Goal: Information Seeking & Learning: Check status

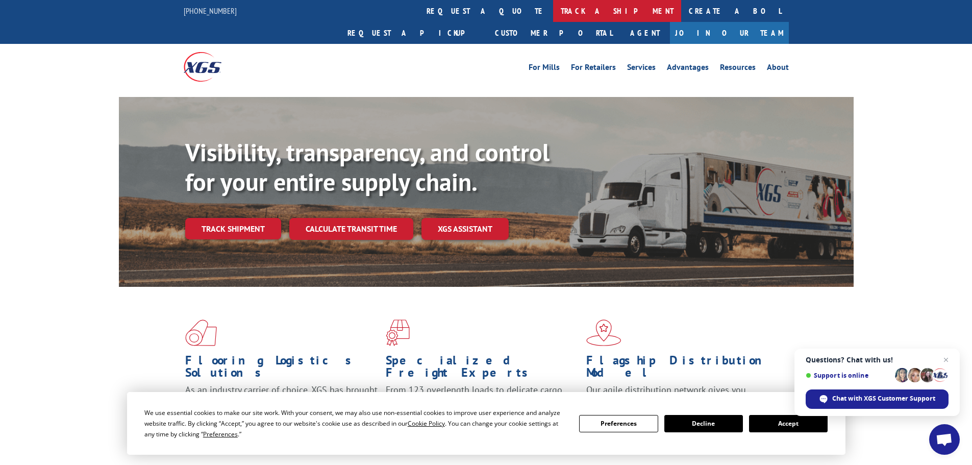
click at [553, 16] on link "track a shipment" at bounding box center [617, 11] width 128 height 22
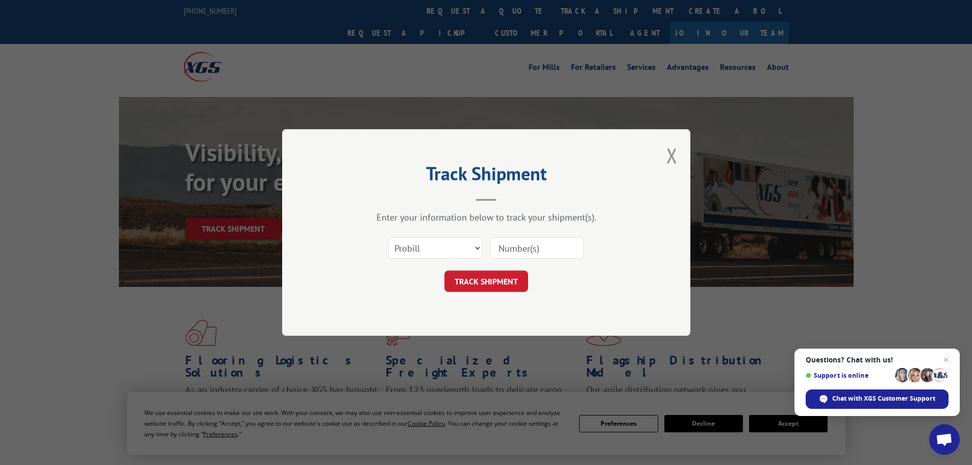
paste input "17469238"
type input "17469238"
click at [506, 274] on button "TRACK SHIPMENT" at bounding box center [486, 280] width 84 height 21
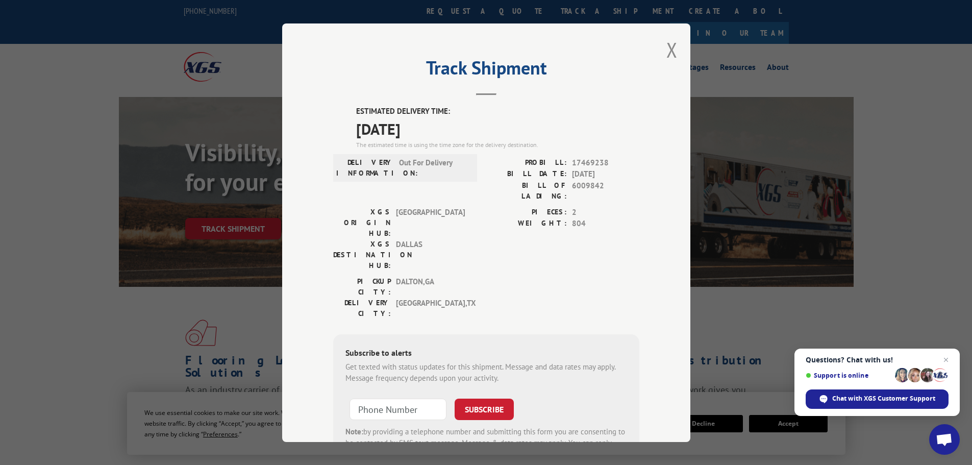
click at [673, 49] on div "Track Shipment ESTIMATED DELIVERY TIME: [DATE] The estimated time is using the …" at bounding box center [486, 232] width 408 height 418
click at [670, 50] on button "Close modal" at bounding box center [671, 49] width 11 height 27
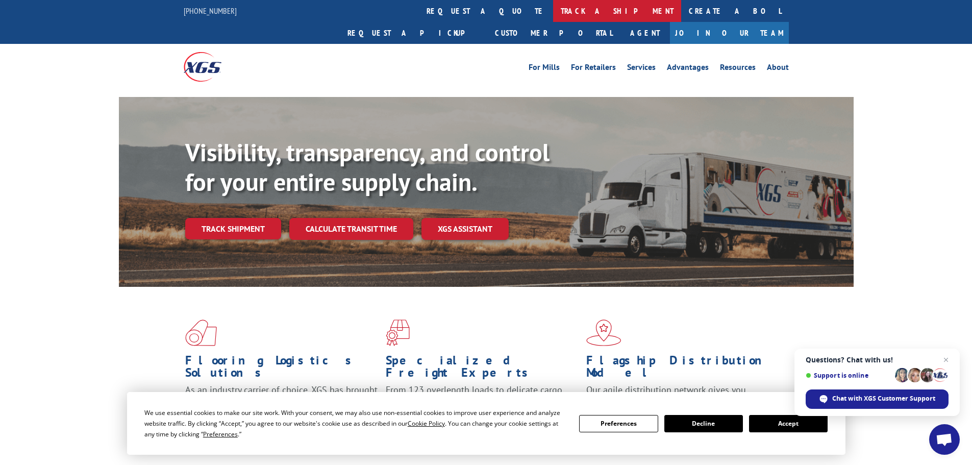
click at [553, 14] on link "track a shipment" at bounding box center [617, 11] width 128 height 22
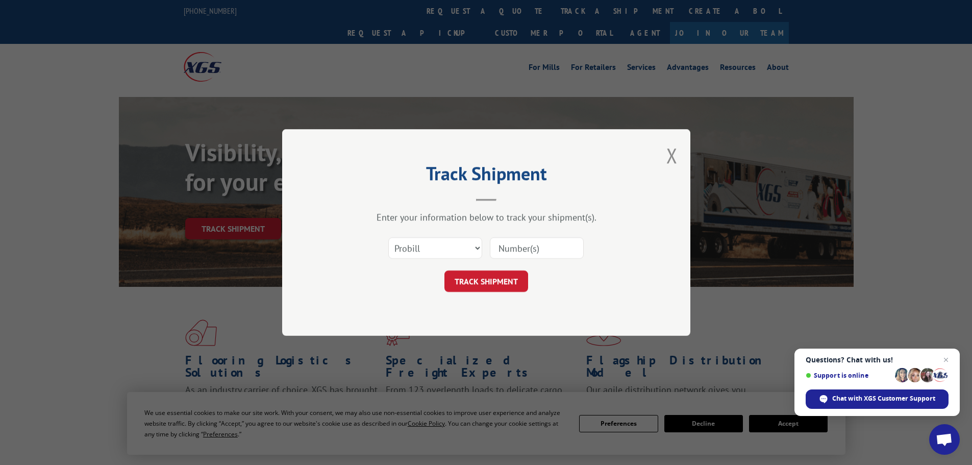
paste input "17469238"
type input "17469238"
click at [501, 282] on button "TRACK SHIPMENT" at bounding box center [486, 280] width 84 height 21
